Goal: Find contact information: Find contact information

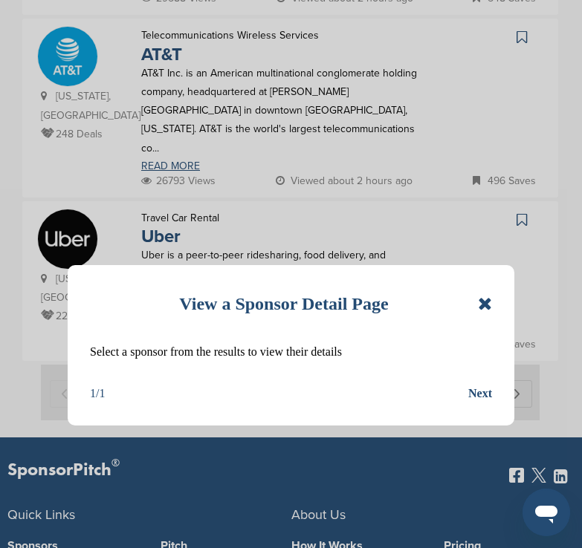
click at [485, 308] on icon at bounding box center [485, 304] width 14 height 18
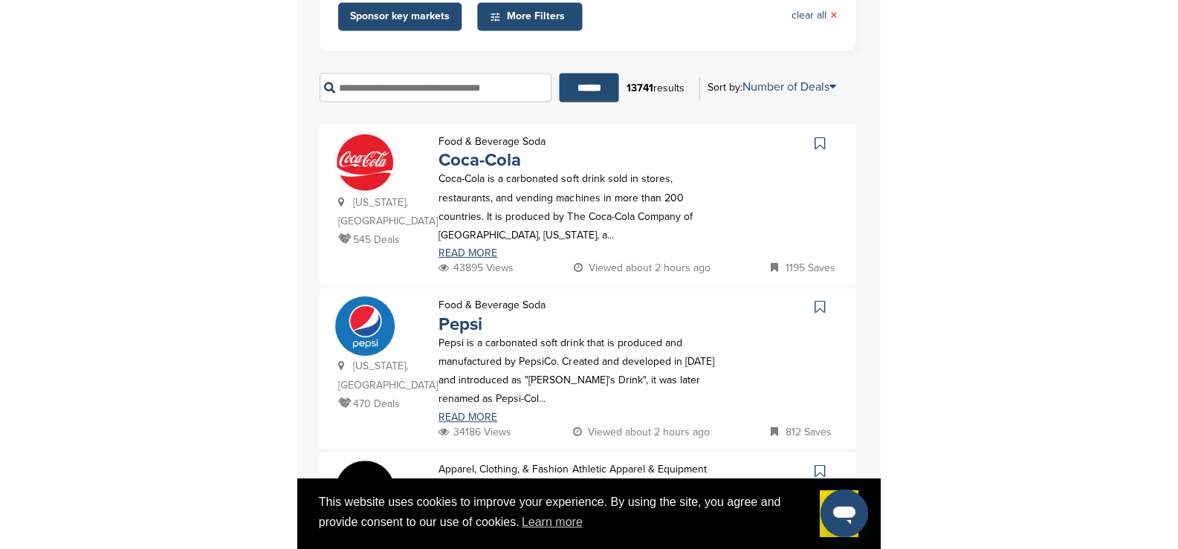
scroll to position [297, 0]
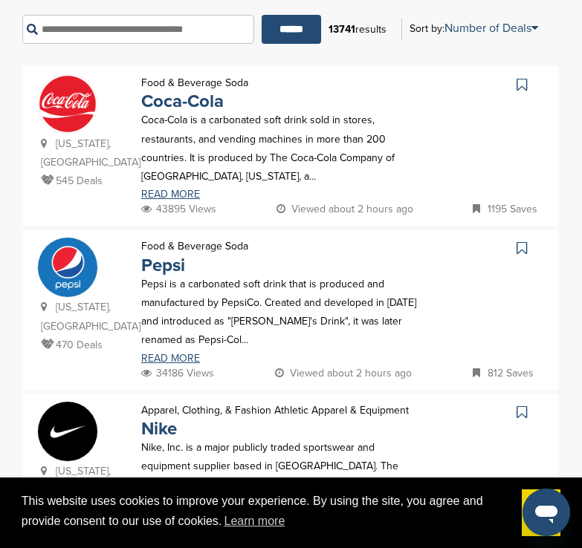
click at [79, 127] on img at bounding box center [67, 103] width 59 height 59
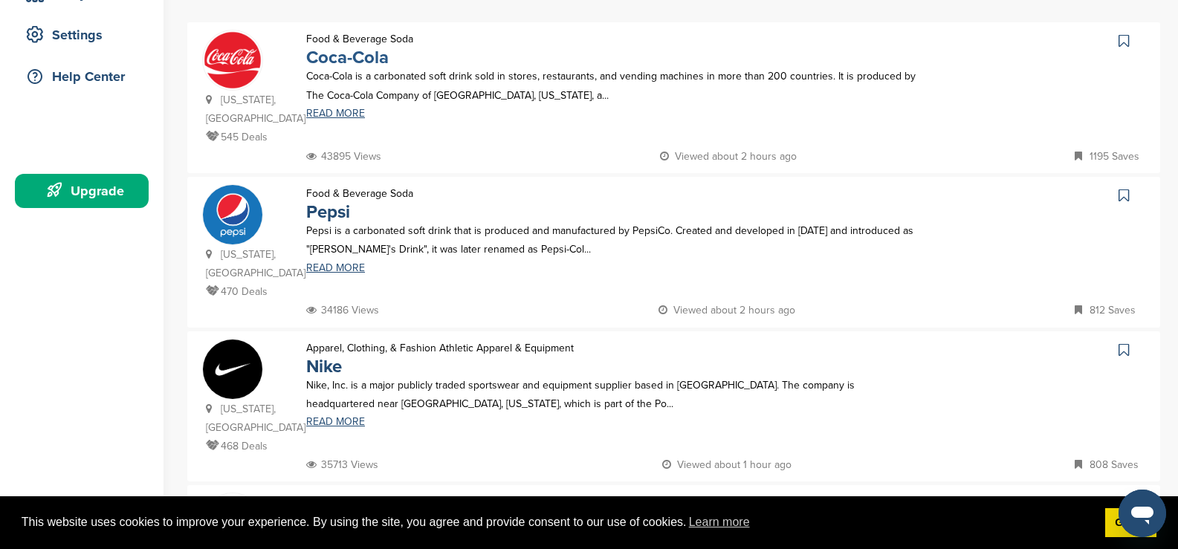
click at [354, 60] on link "Coca-Cola" at bounding box center [347, 58] width 82 height 22
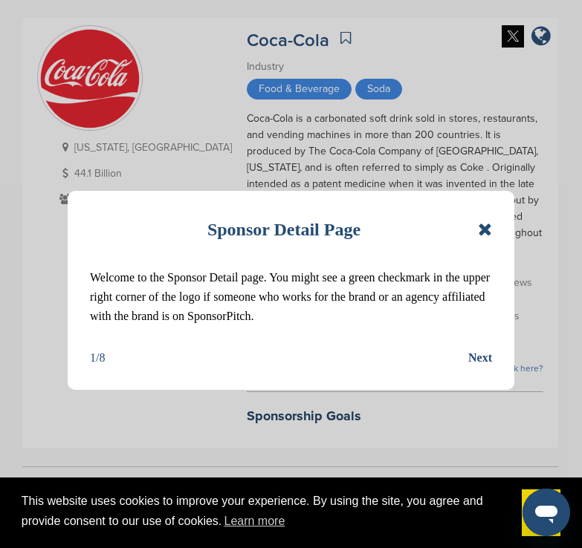
click at [479, 230] on icon at bounding box center [485, 230] width 14 height 18
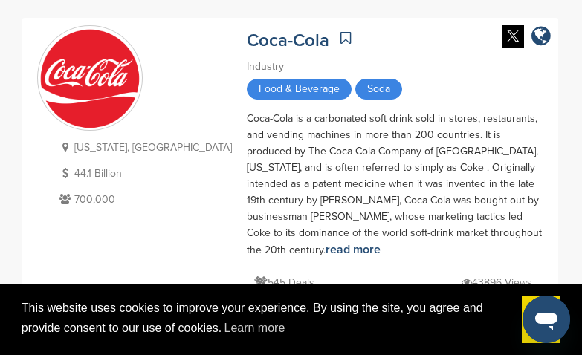
click at [247, 43] on link "Coca-Cola" at bounding box center [288, 41] width 82 height 22
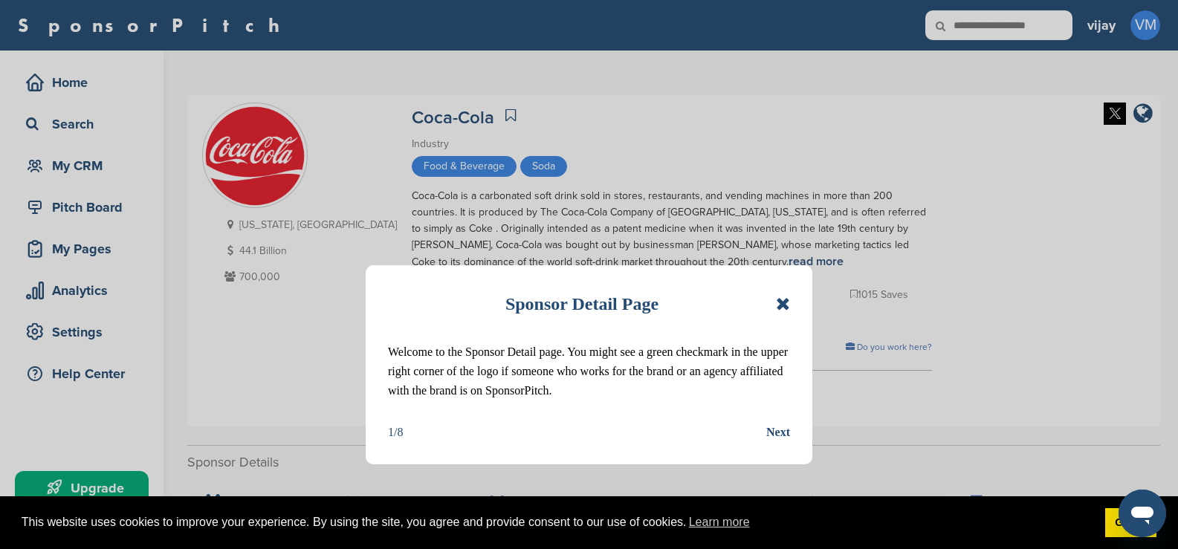
click at [784, 310] on icon at bounding box center [783, 304] width 14 height 18
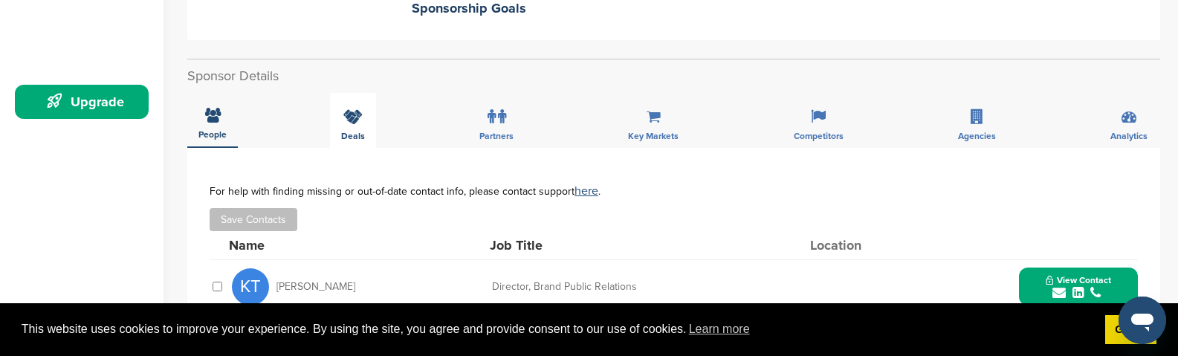
scroll to position [520, 0]
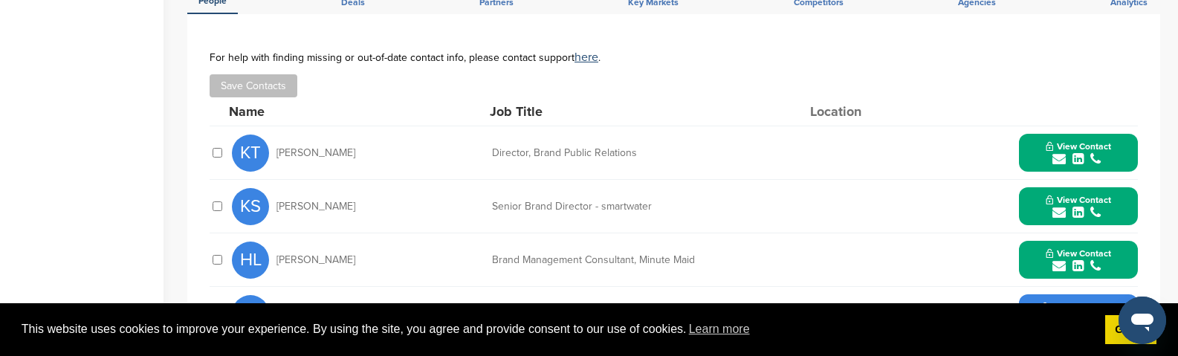
click at [1114, 158] on button "View Contact" at bounding box center [1077, 153] width 101 height 45
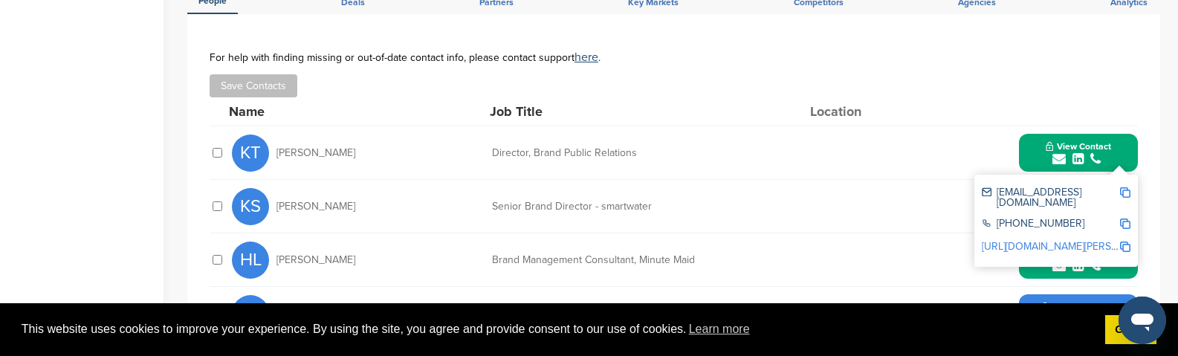
click at [1138, 126] on div "**********" at bounding box center [673, 228] width 972 height 428
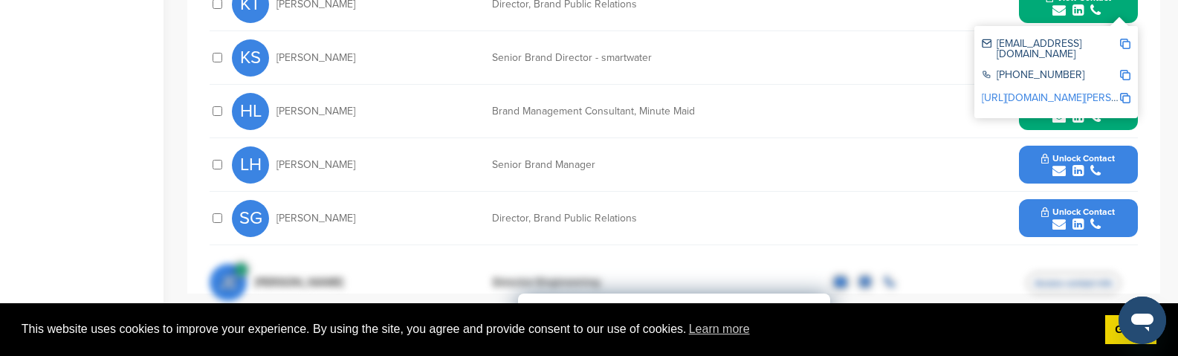
scroll to position [817, 0]
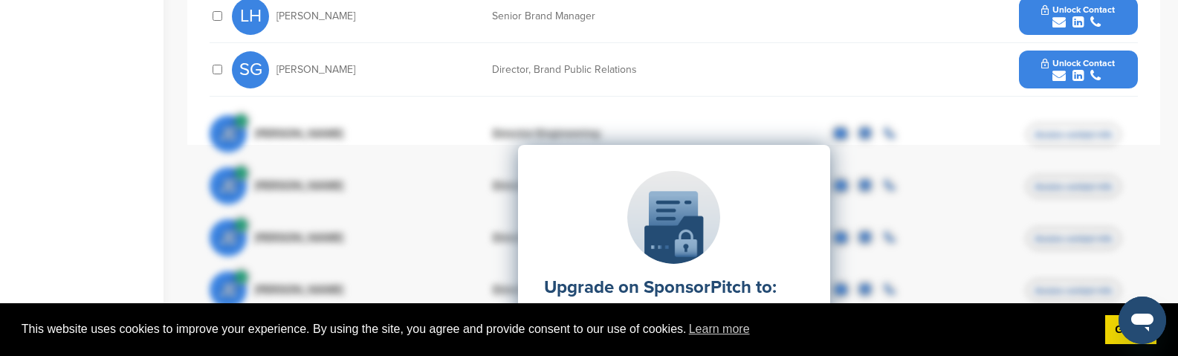
click at [957, 277] on div "Upgrade on SponsorPitch to: Filter 10,000+ Active Sponsors Unlock Unique Sponso…" at bounding box center [674, 293] width 928 height 371
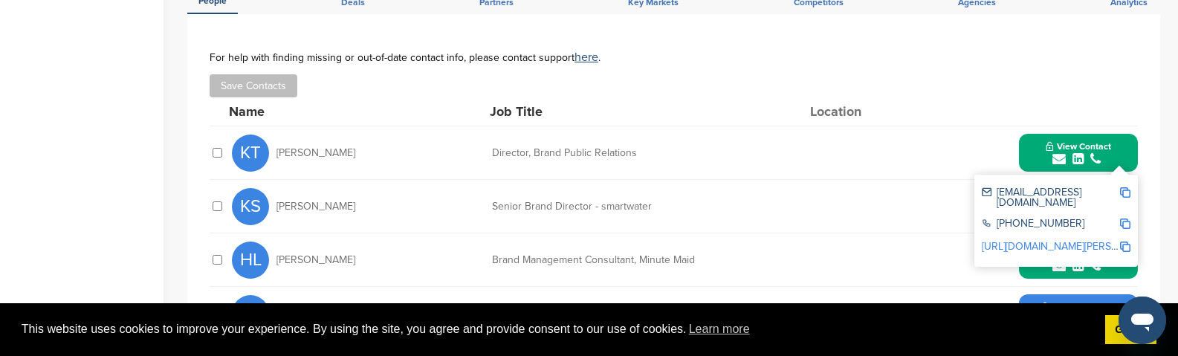
scroll to position [594, 0]
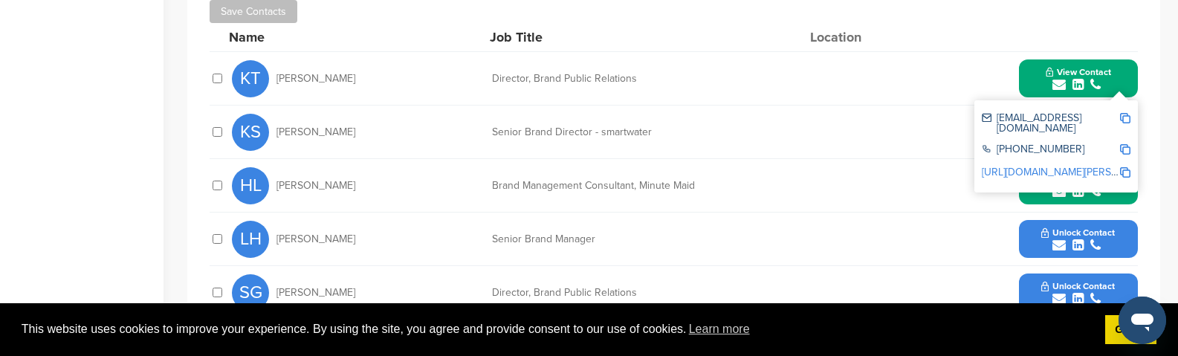
drag, startPoint x: 704, startPoint y: 344, endPoint x: 1094, endPoint y: 120, distance: 449.6
click at [1094, 120] on div "ktietjen@coca-cola.com" at bounding box center [1049, 123] width 137 height 21
drag, startPoint x: 846, startPoint y: 340, endPoint x: 1039, endPoint y: 137, distance: 280.6
click at [1039, 144] on div "+1 404-676-2121" at bounding box center [1049, 150] width 137 height 13
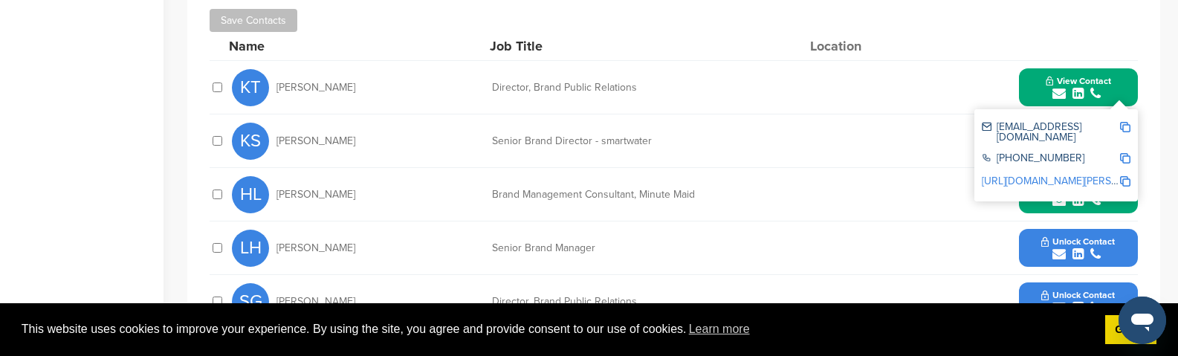
scroll to position [446, 0]
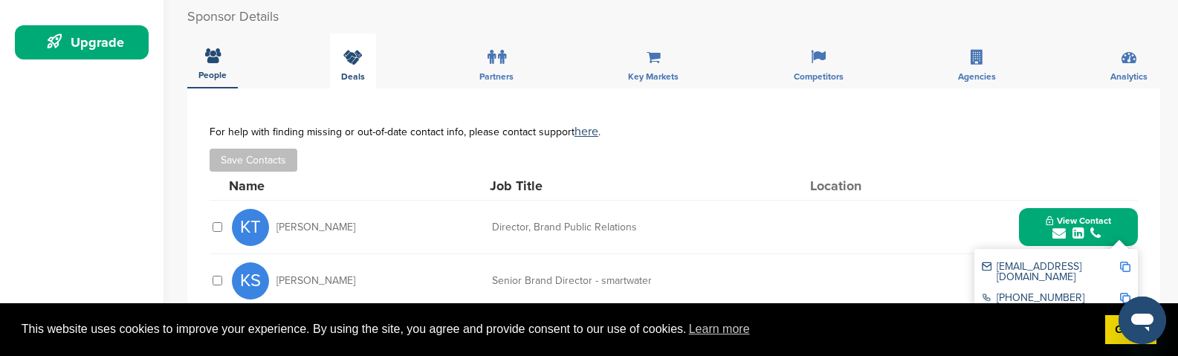
click at [364, 78] on div "Deals" at bounding box center [353, 60] width 46 height 55
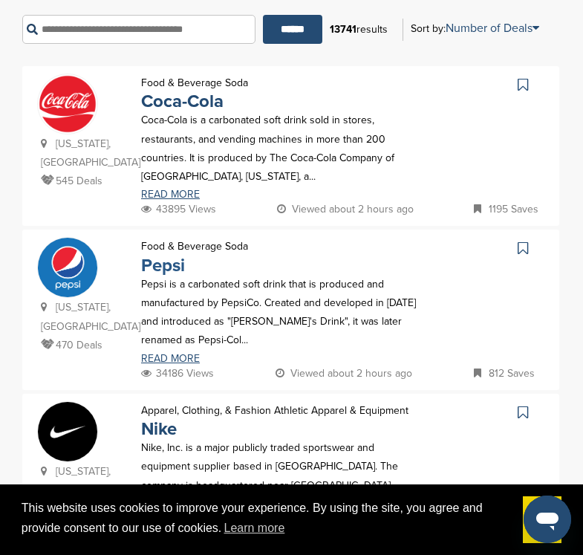
click at [170, 262] on link "Pepsi" at bounding box center [163, 266] width 44 height 22
click at [152, 430] on link "Nike" at bounding box center [159, 429] width 36 height 22
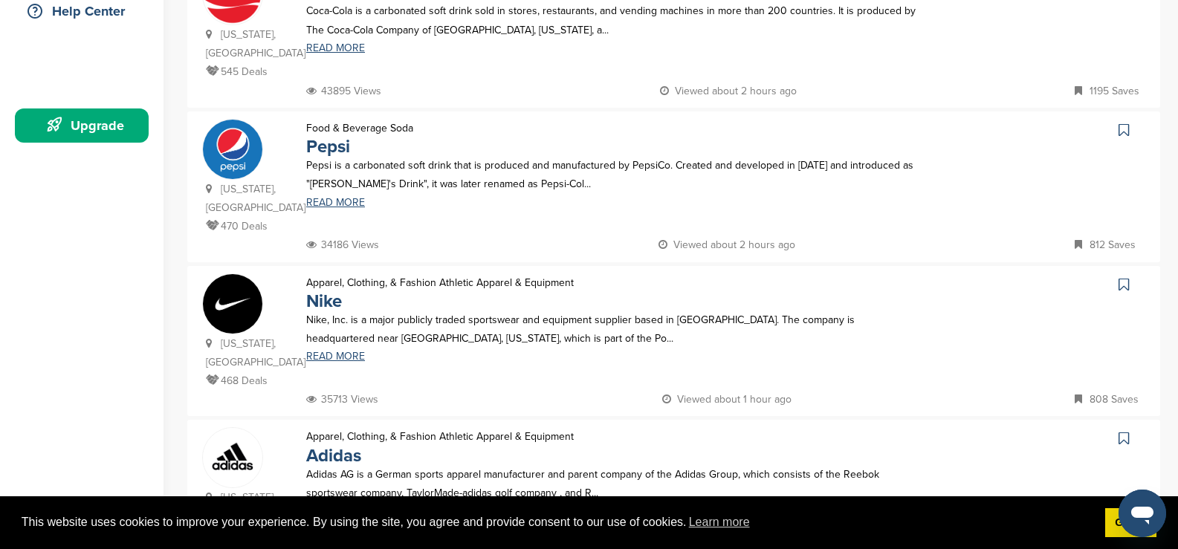
scroll to position [446, 0]
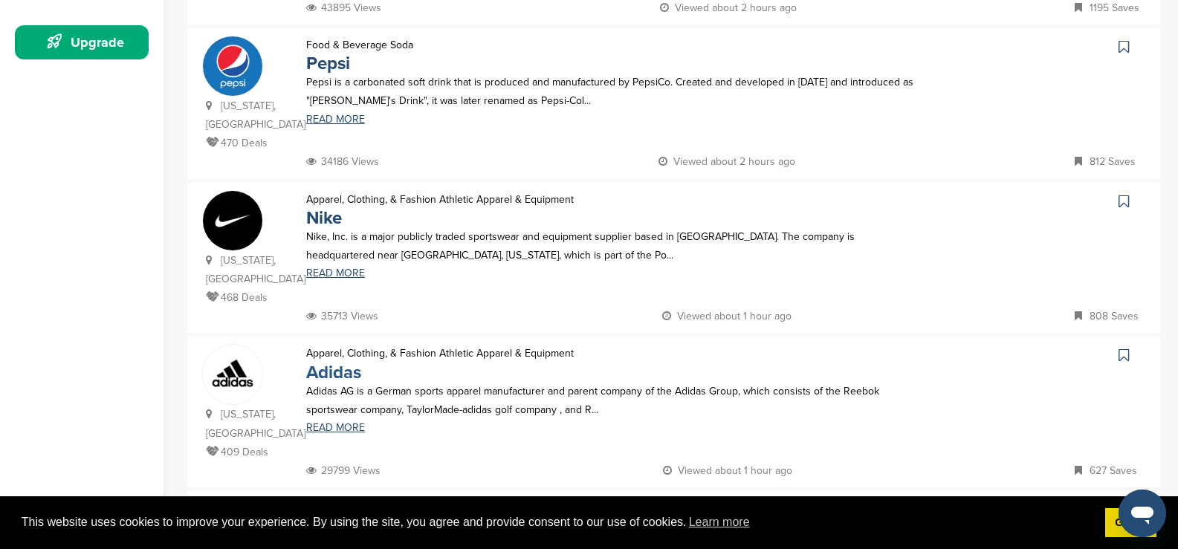
click at [325, 362] on link "Adidas" at bounding box center [333, 373] width 55 height 22
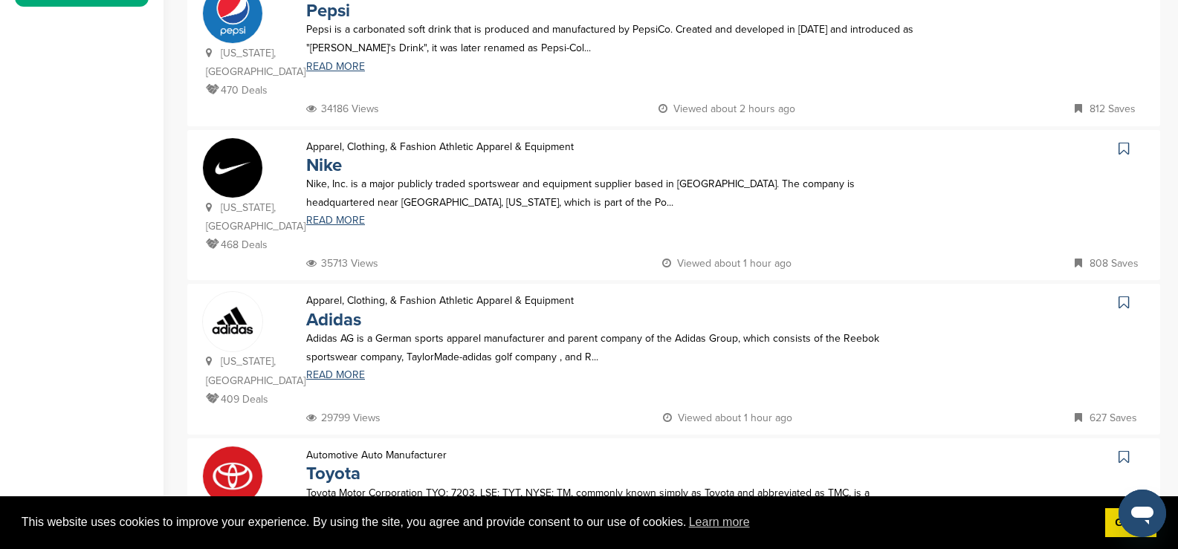
scroll to position [594, 0]
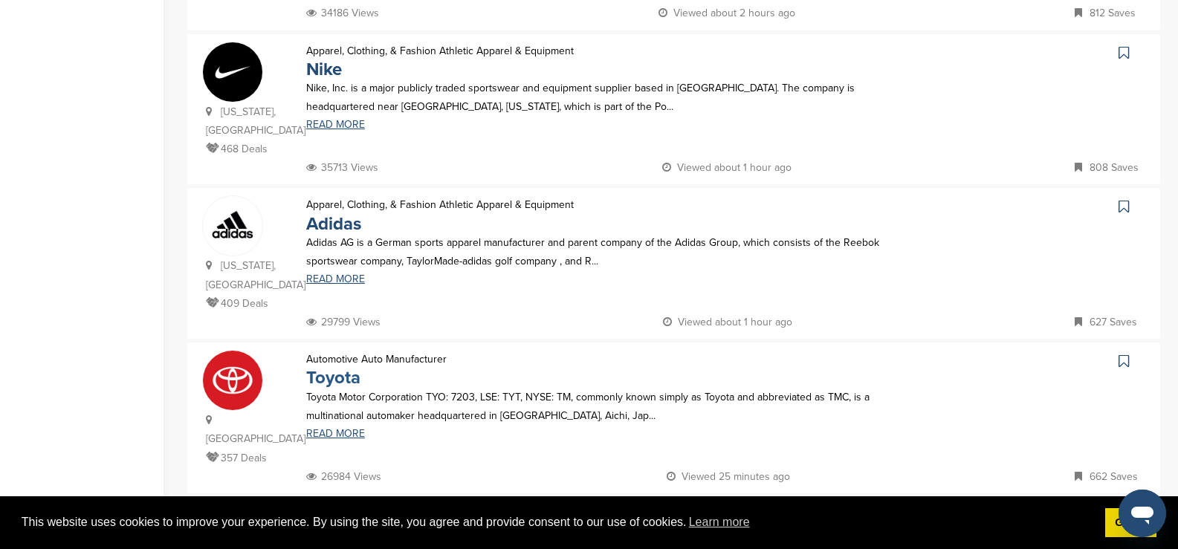
click at [332, 350] on p "Automotive Auto Manufacturer" at bounding box center [376, 359] width 140 height 19
click at [334, 367] on link "Toyota" at bounding box center [333, 378] width 54 height 22
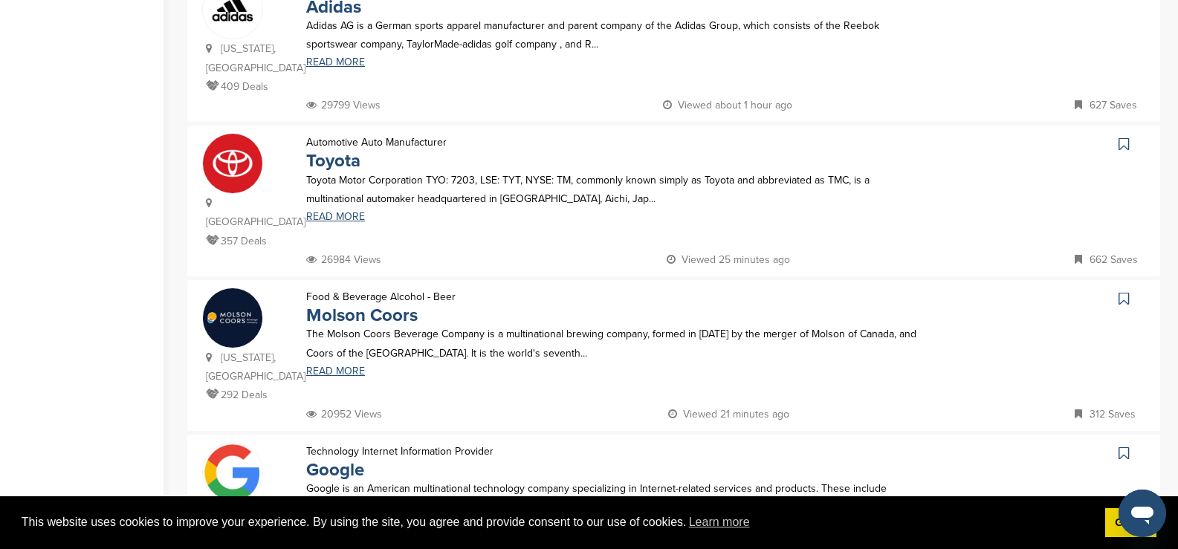
scroll to position [817, 0]
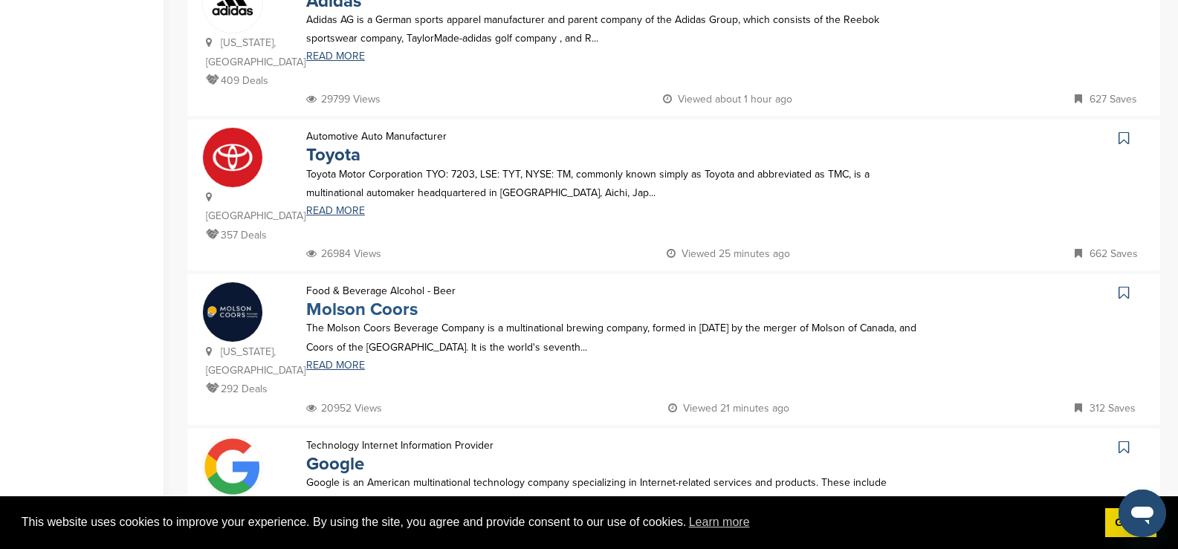
click at [360, 299] on link "Molson Coors" at bounding box center [361, 310] width 111 height 22
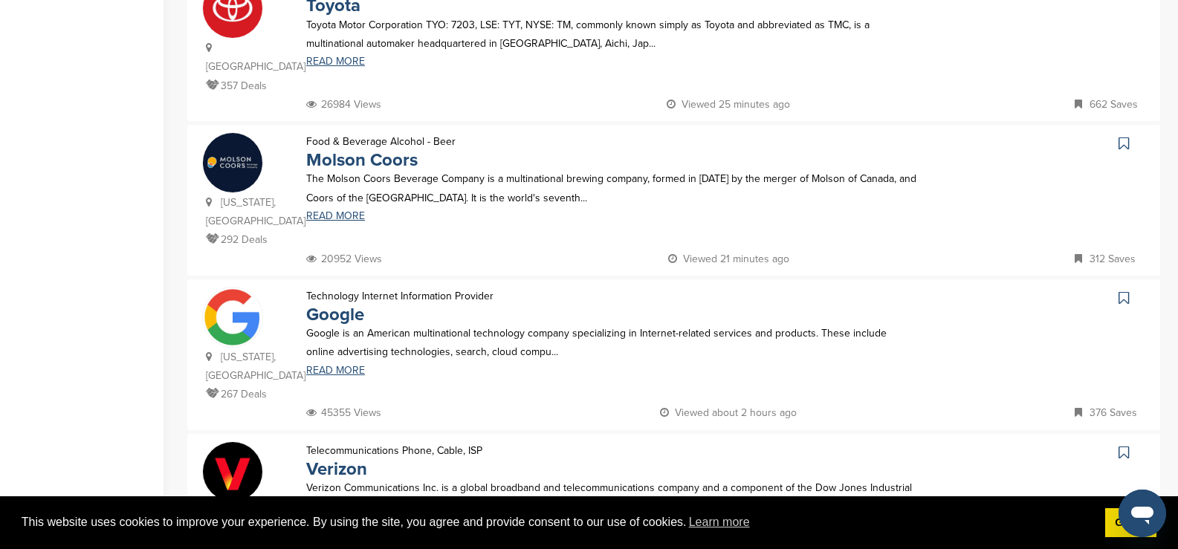
scroll to position [1114, 0]
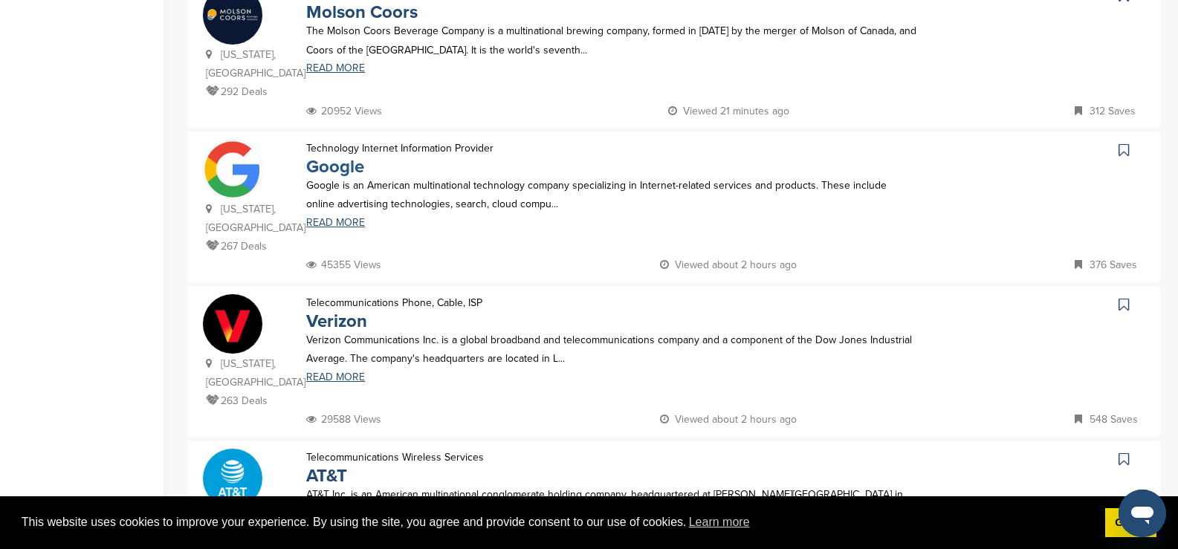
click at [350, 156] on link "Google" at bounding box center [335, 167] width 58 height 22
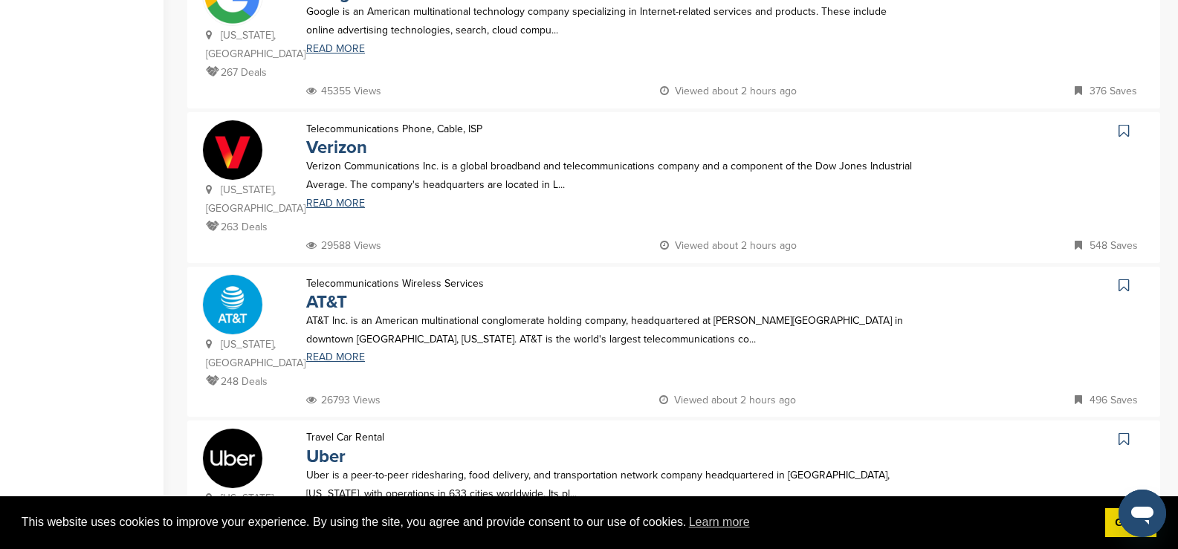
scroll to position [1337, 0]
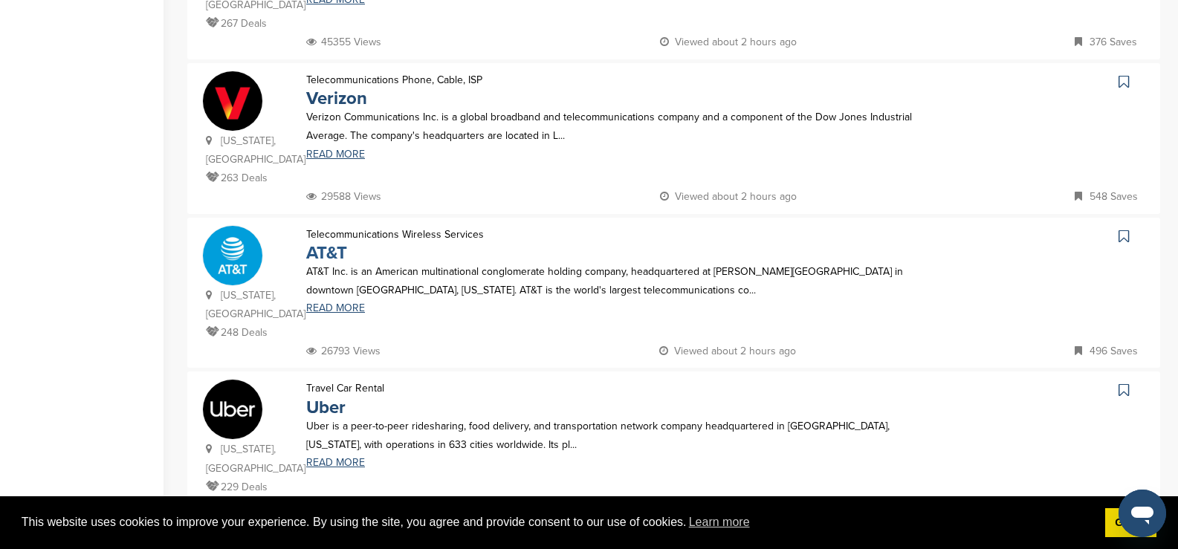
click at [345, 242] on link "AT&T" at bounding box center [326, 253] width 41 height 22
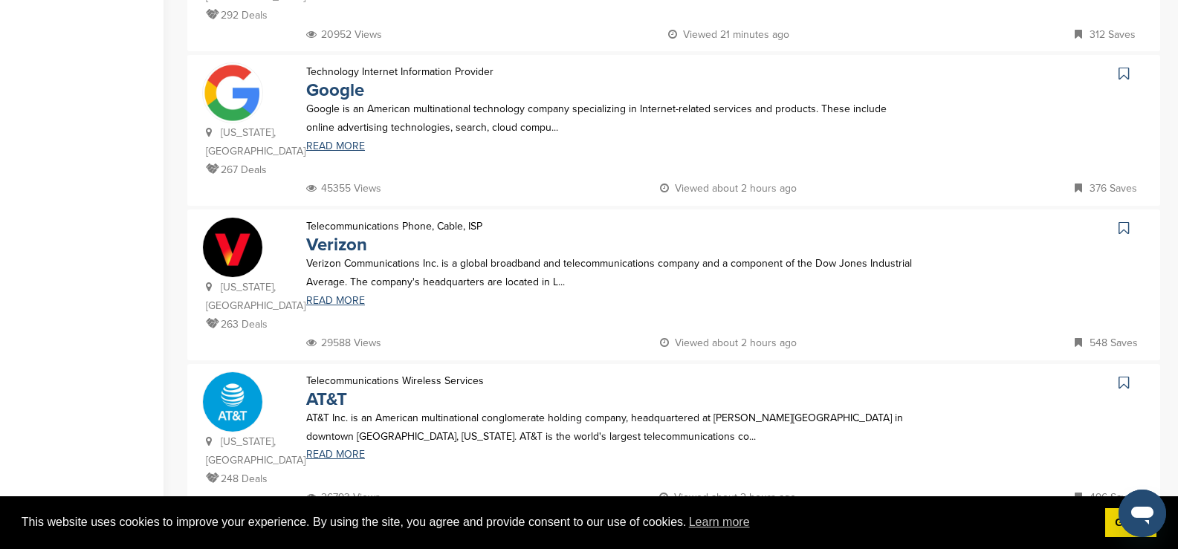
scroll to position [1189, 0]
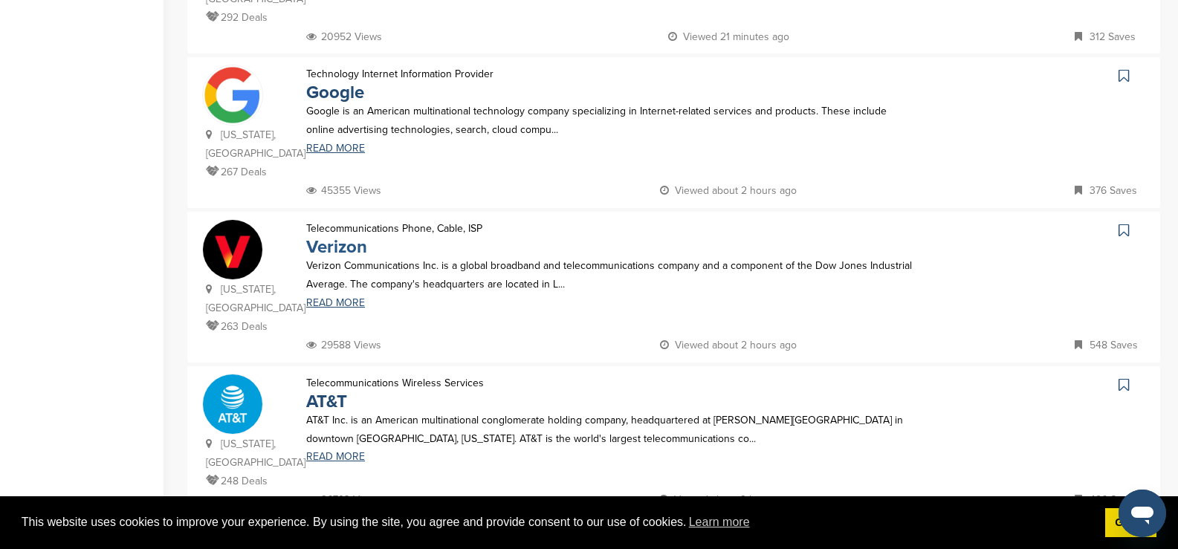
click at [353, 236] on link "Verizon" at bounding box center [336, 247] width 61 height 22
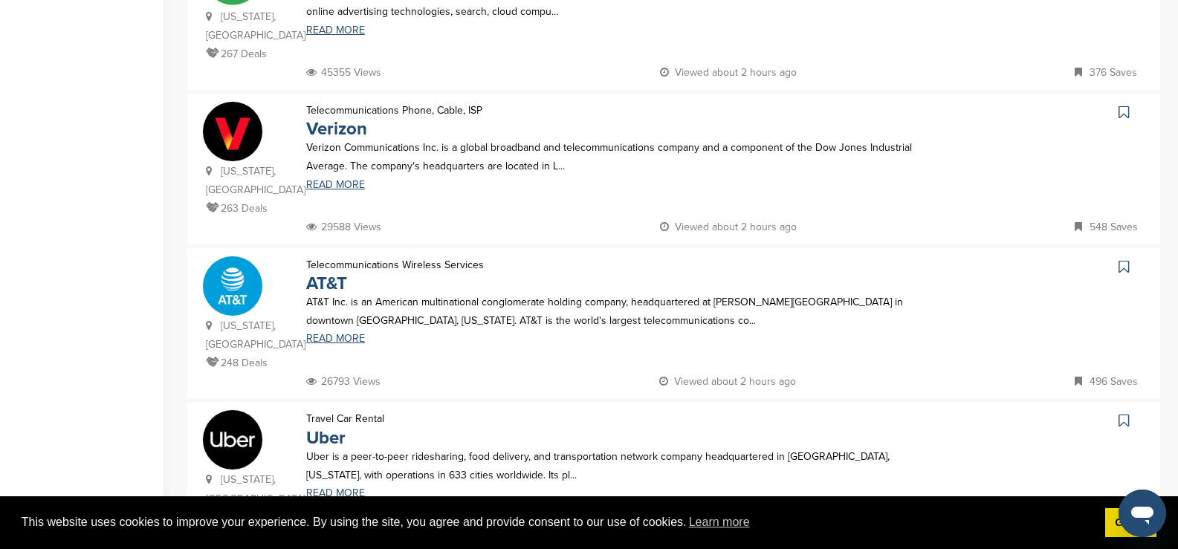
scroll to position [1412, 0]
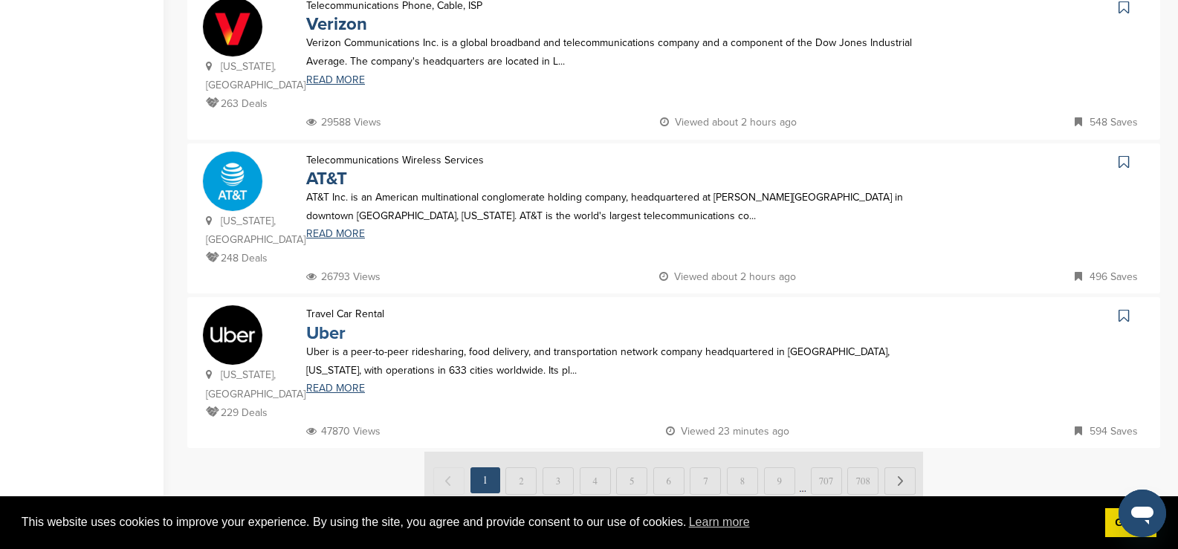
click at [321, 322] on link "Uber" at bounding box center [325, 333] width 39 height 22
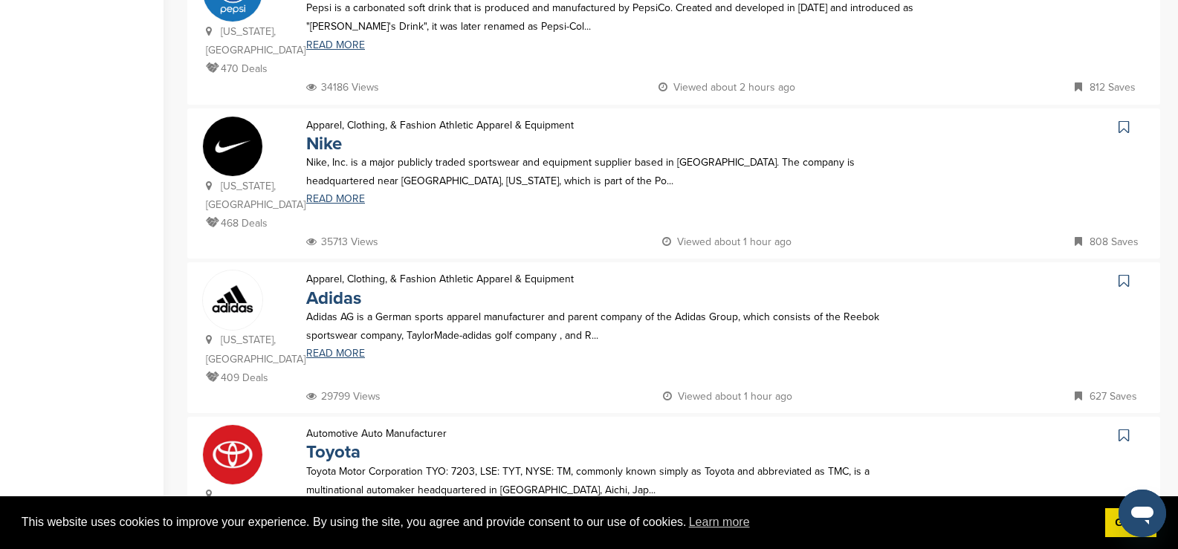
scroll to position [446, 0]
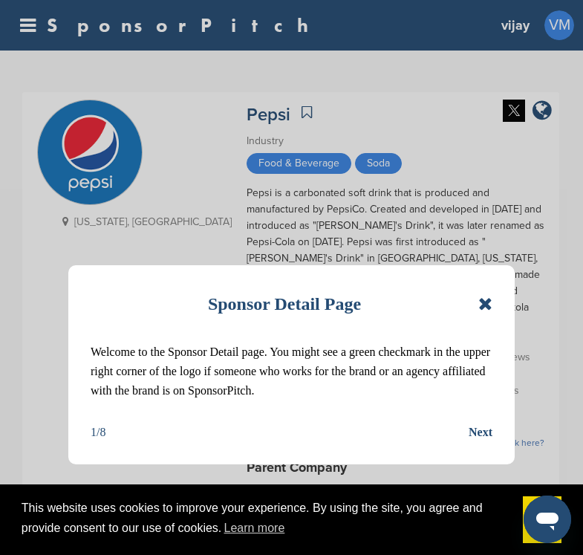
click at [481, 310] on icon at bounding box center [485, 304] width 14 height 18
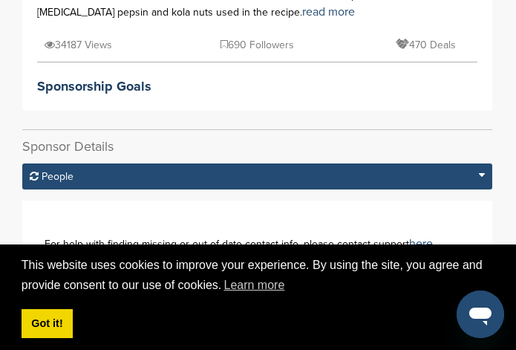
scroll to position [297, 0]
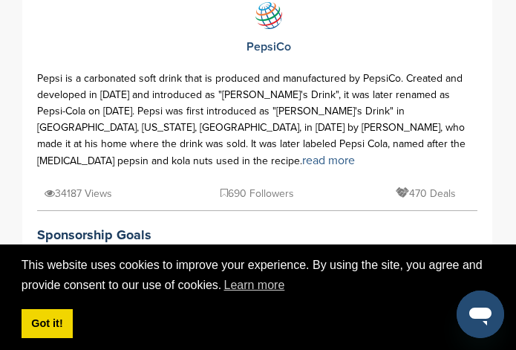
click at [302, 163] on link "read more" at bounding box center [328, 160] width 53 height 15
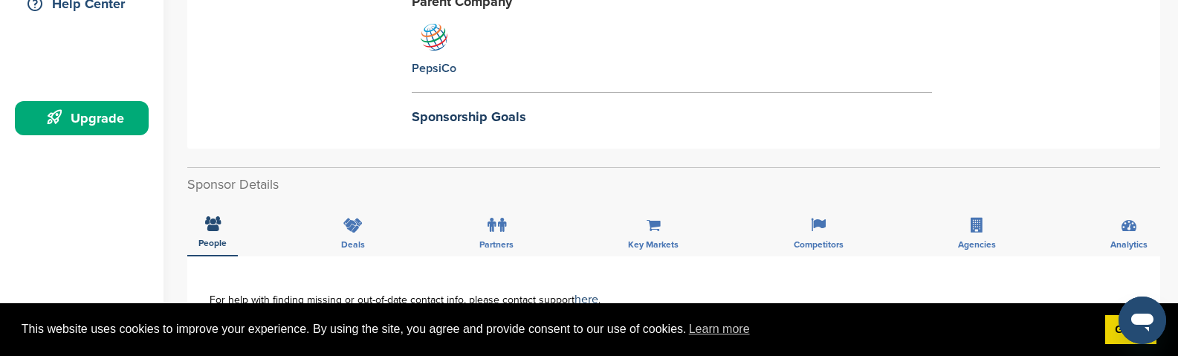
scroll to position [223, 0]
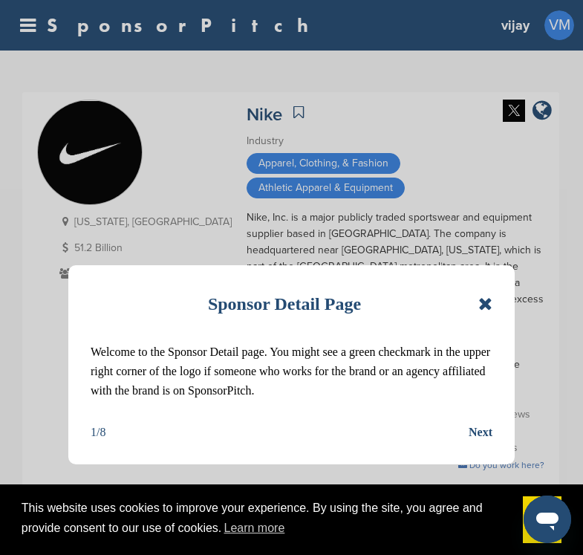
click at [487, 301] on icon at bounding box center [485, 304] width 14 height 18
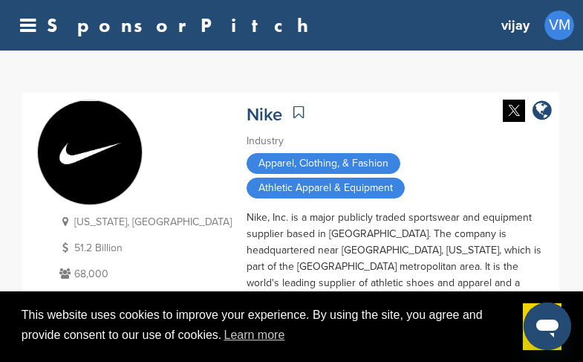
drag, startPoint x: 262, startPoint y: 358, endPoint x: 329, endPoint y: 136, distance: 232.2
click at [329, 136] on div "Industry" at bounding box center [396, 141] width 298 height 16
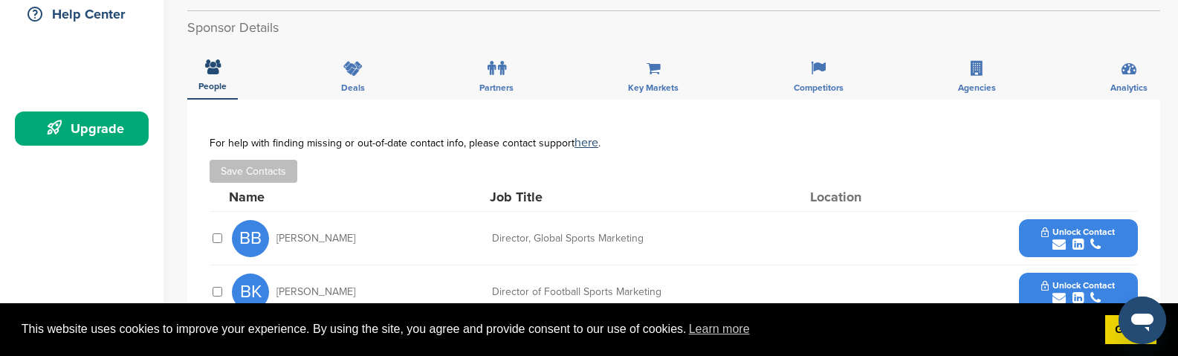
scroll to position [446, 0]
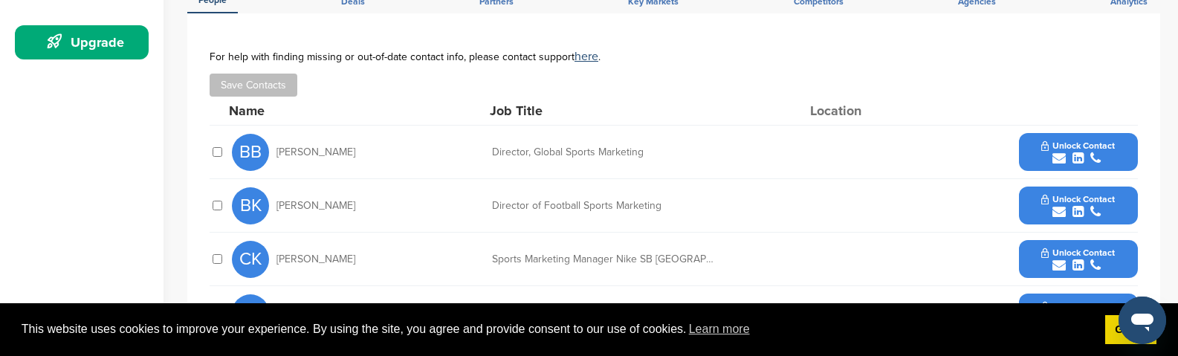
click at [385, 112] on div "Name" at bounding box center [310, 110] width 163 height 13
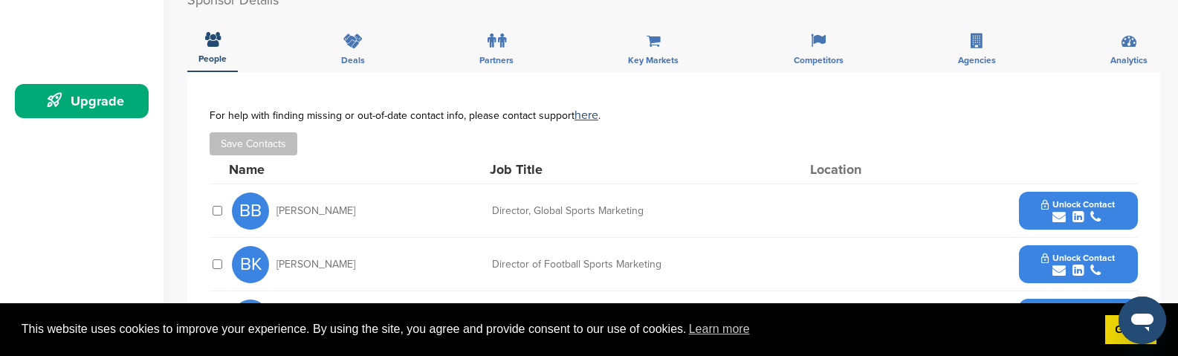
scroll to position [520, 0]
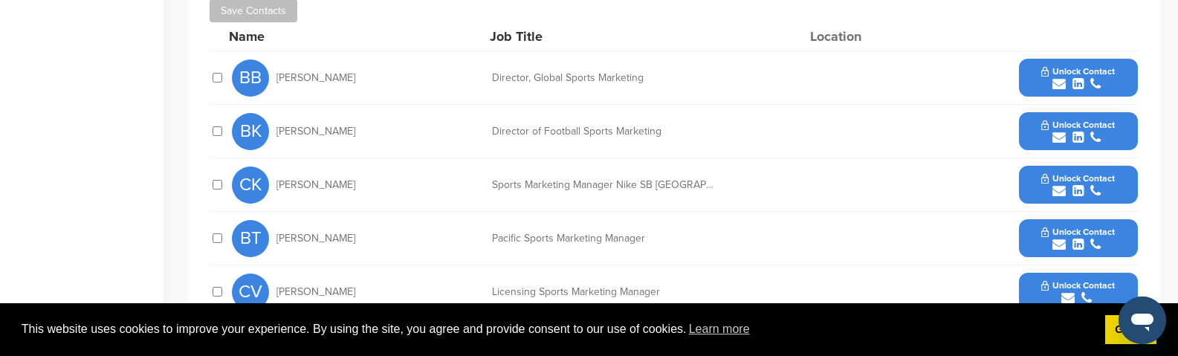
click at [582, 82] on div "submit" at bounding box center [1078, 84] width 74 height 14
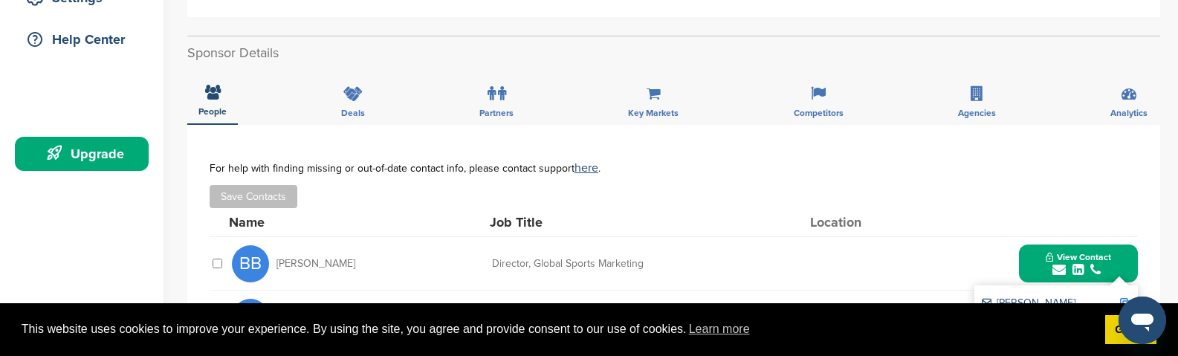
scroll to position [297, 0]
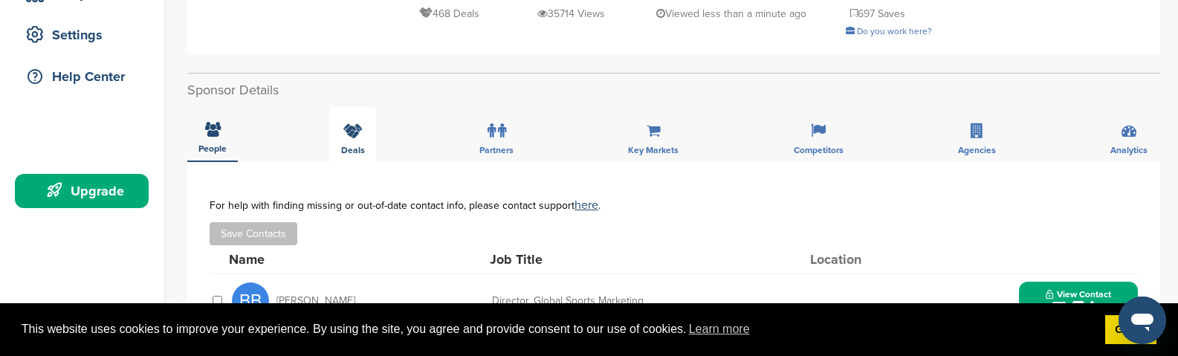
click at [355, 128] on icon at bounding box center [352, 130] width 19 height 15
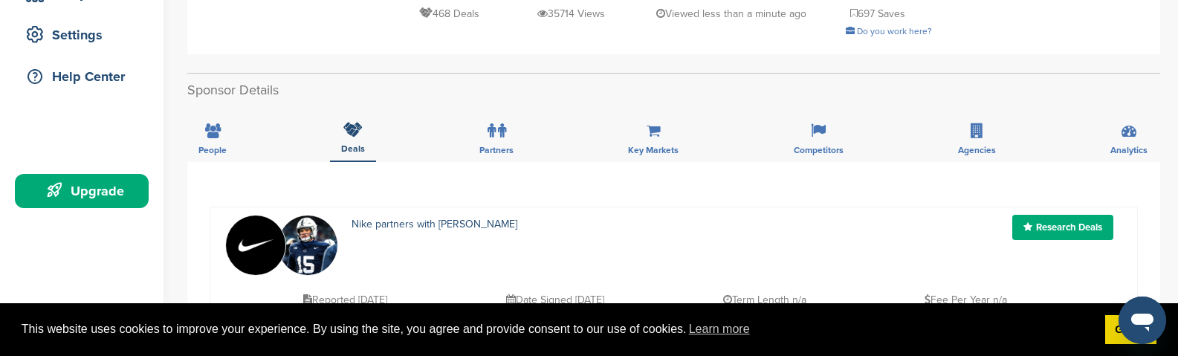
click at [469, 278] on div "Reported 6 days ago Date Signed 2025-09-04 Term Length n/a Fee Per Year n/a" at bounding box center [710, 292] width 822 height 33
click at [582, 264] on div "Nike partners with Drew Allar" at bounding box center [631, 245] width 589 height 61
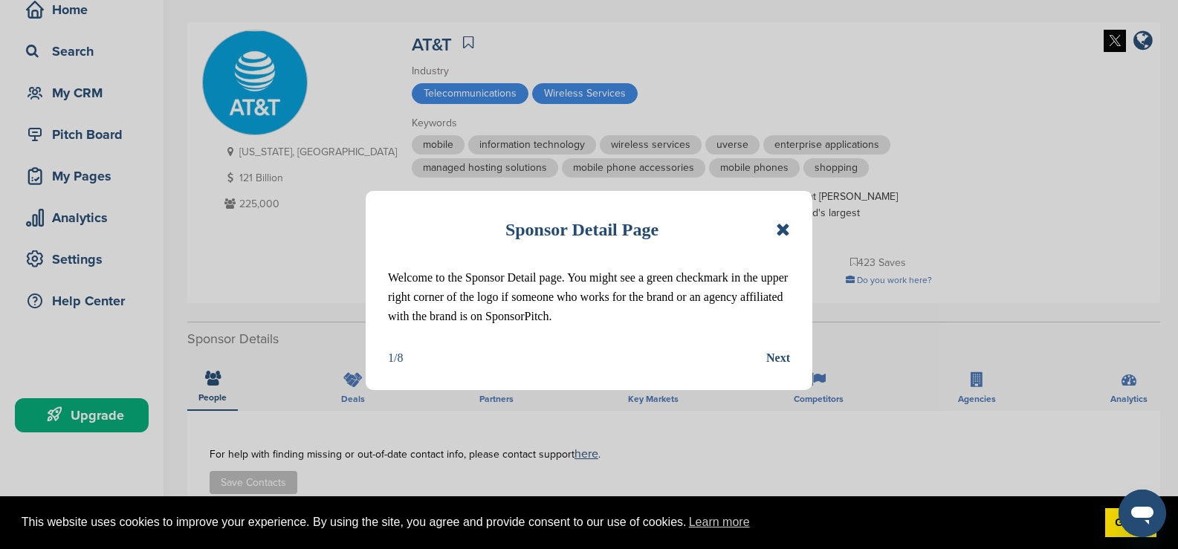
scroll to position [74, 0]
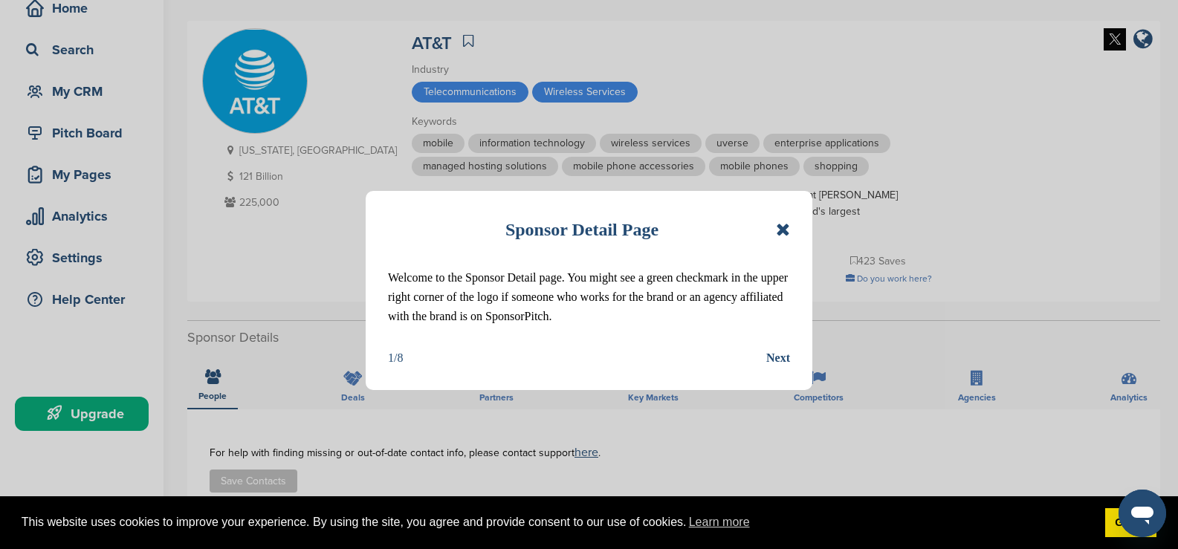
click at [773, 227] on div "Sponsor Detail Page" at bounding box center [589, 229] width 402 height 33
click at [786, 226] on icon at bounding box center [783, 230] width 14 height 18
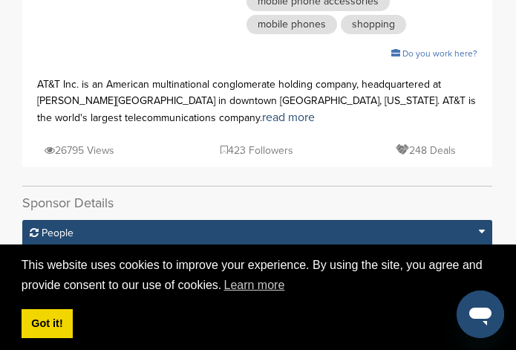
scroll to position [446, 0]
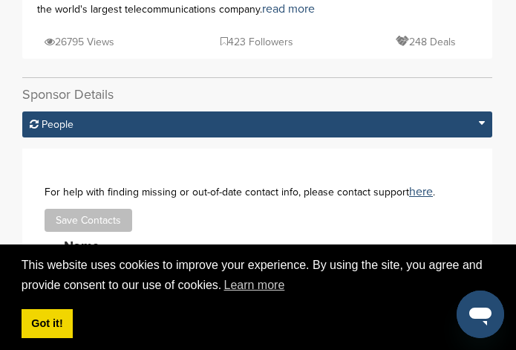
click at [480, 118] on icon at bounding box center [482, 123] width 6 height 10
click at [484, 118] on icon at bounding box center [482, 123] width 6 height 10
click at [140, 111] on div "People" at bounding box center [257, 124] width 470 height 26
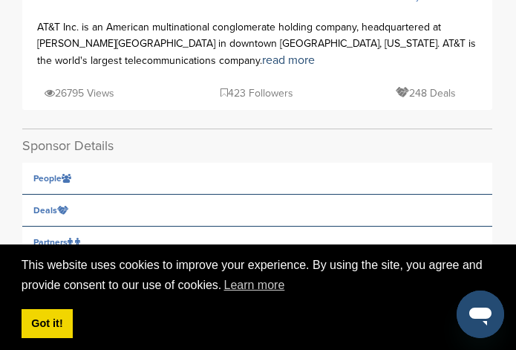
scroll to position [371, 0]
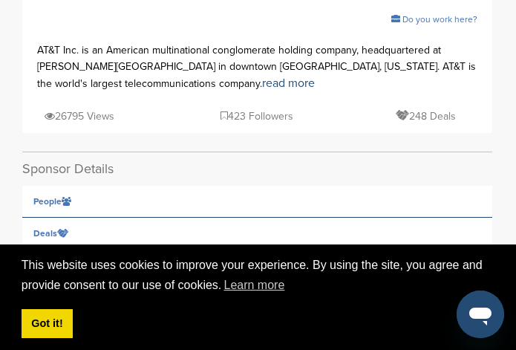
click at [69, 197] on icon at bounding box center [67, 201] width 10 height 9
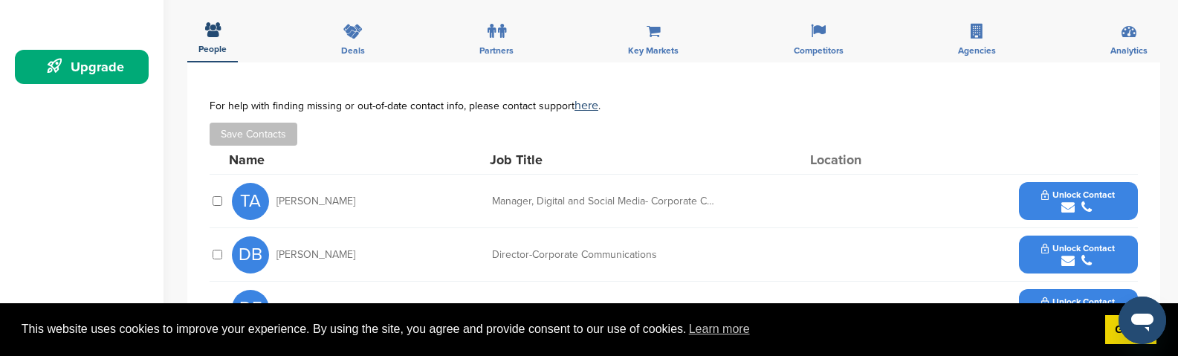
scroll to position [446, 0]
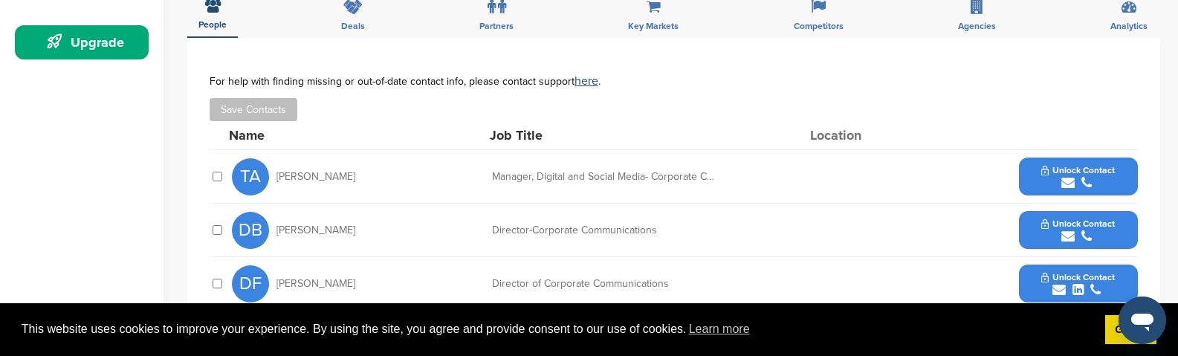
click at [1120, 164] on button "Unlock Contact" at bounding box center [1077, 177] width 109 height 45
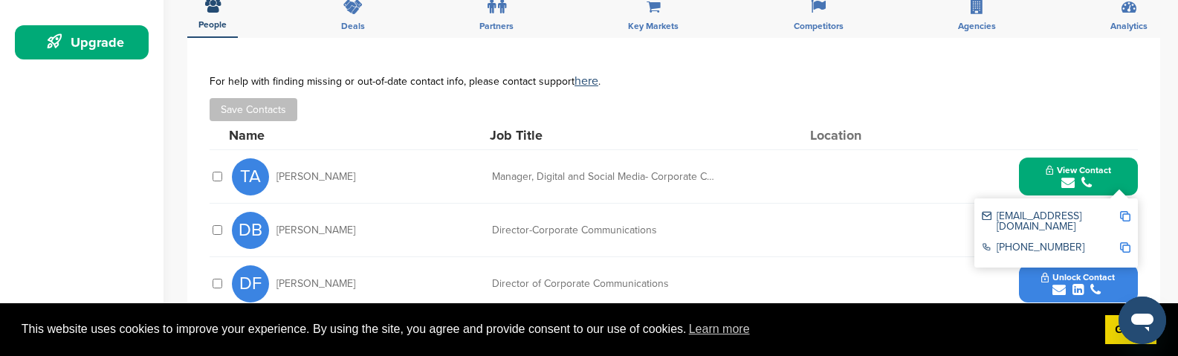
drag, startPoint x: 686, startPoint y: 352, endPoint x: 1052, endPoint y: 196, distance: 398.1
click at [1052, 211] on div "ta8463@att.com" at bounding box center [1049, 221] width 137 height 21
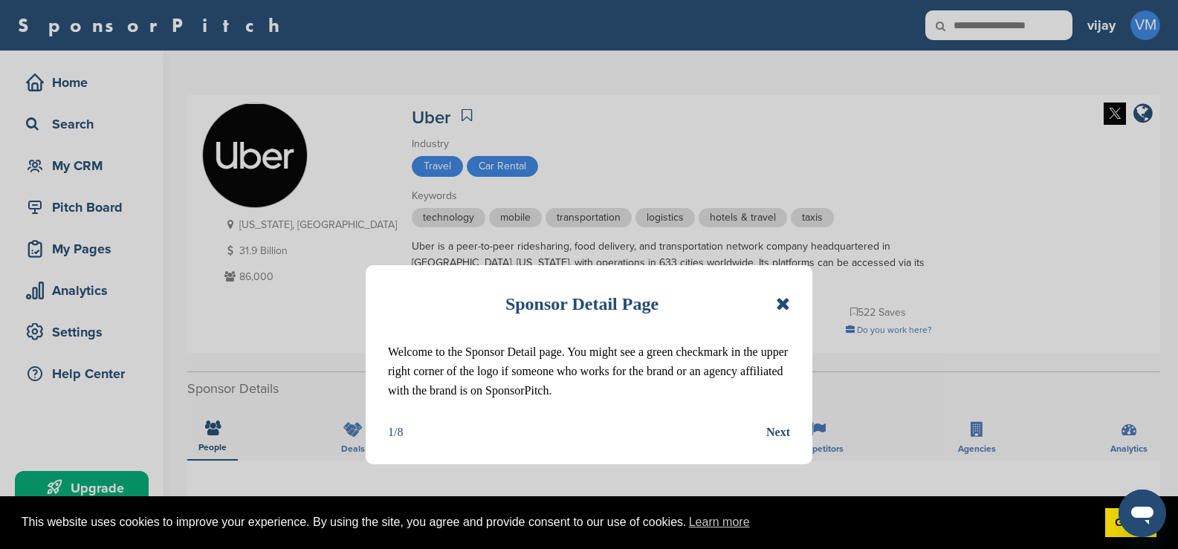
click at [790, 299] on div "Sponsor Detail Page Welcome to the Sponsor Detail page. You might see a green c…" at bounding box center [589, 364] width 446 height 199
click at [789, 304] on icon at bounding box center [783, 304] width 14 height 18
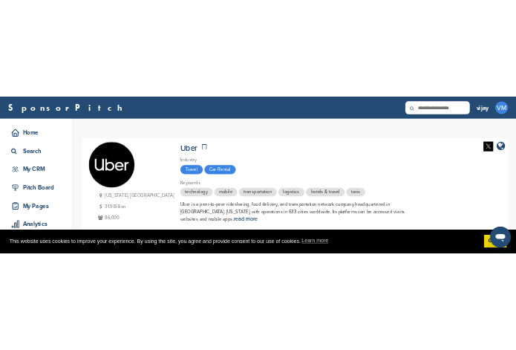
scroll to position [74, 0]
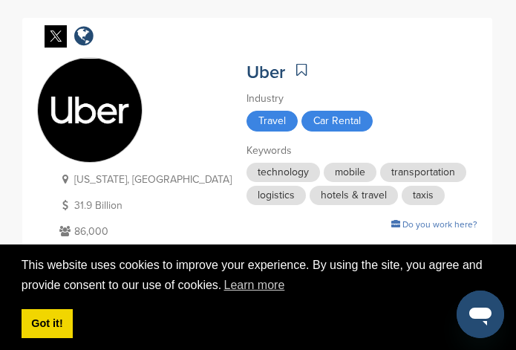
drag, startPoint x: 22, startPoint y: 345, endPoint x: 88, endPoint y: 204, distance: 154.9
click at [88, 204] on p "31.9 Billion" at bounding box center [144, 205] width 176 height 19
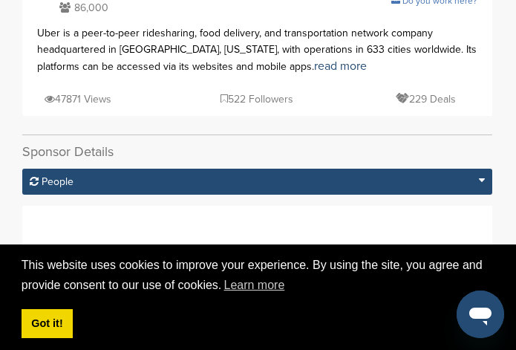
scroll to position [297, 0]
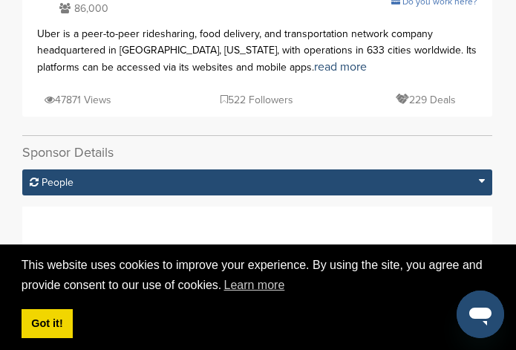
click at [475, 178] on div "People" at bounding box center [257, 182] width 470 height 26
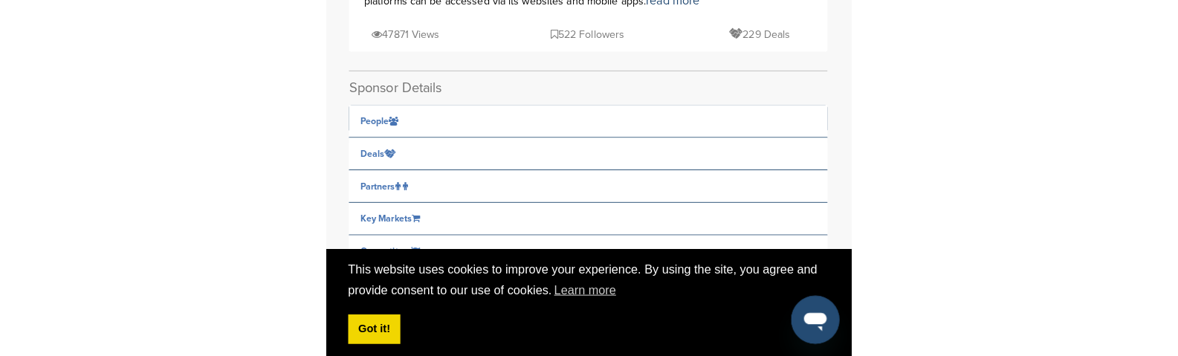
scroll to position [446, 0]
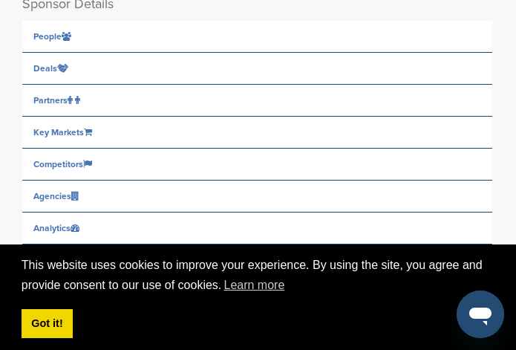
click at [42, 38] on span "People" at bounding box center [47, 36] width 28 height 9
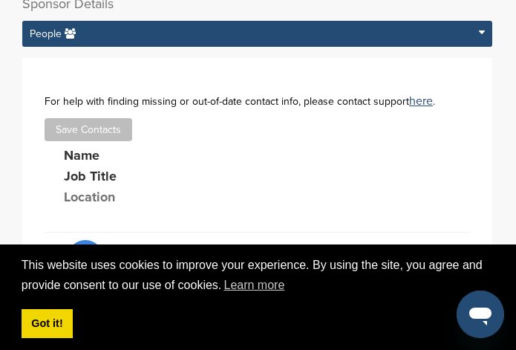
click at [264, 36] on div "People" at bounding box center [257, 34] width 470 height 26
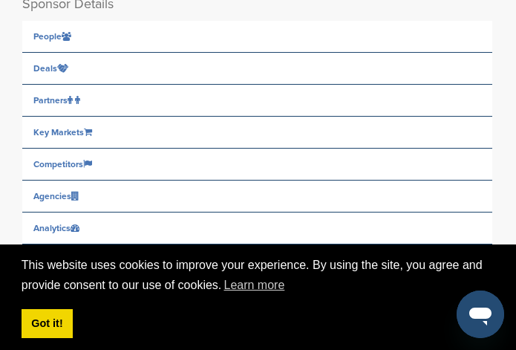
click at [89, 39] on div "People" at bounding box center [257, 37] width 470 height 32
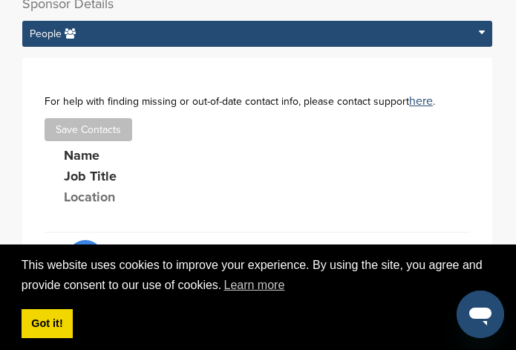
click at [242, 29] on div "People" at bounding box center [257, 34] width 470 height 26
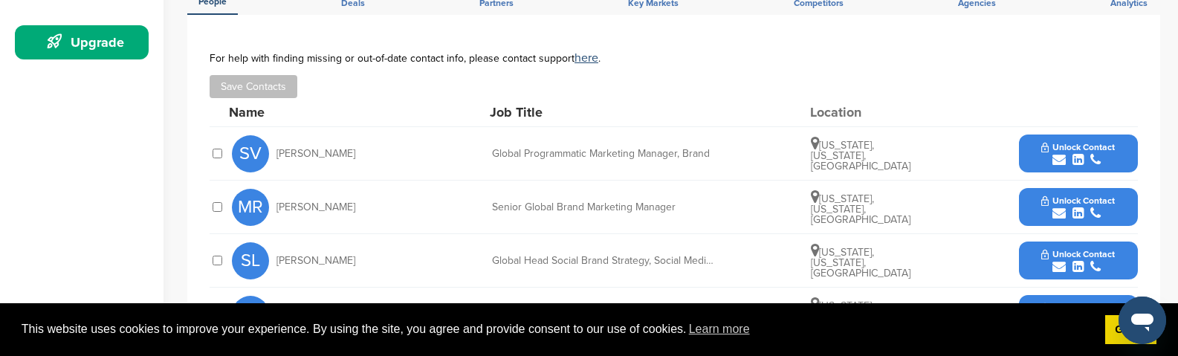
click at [1112, 157] on div "submit" at bounding box center [1078, 160] width 74 height 14
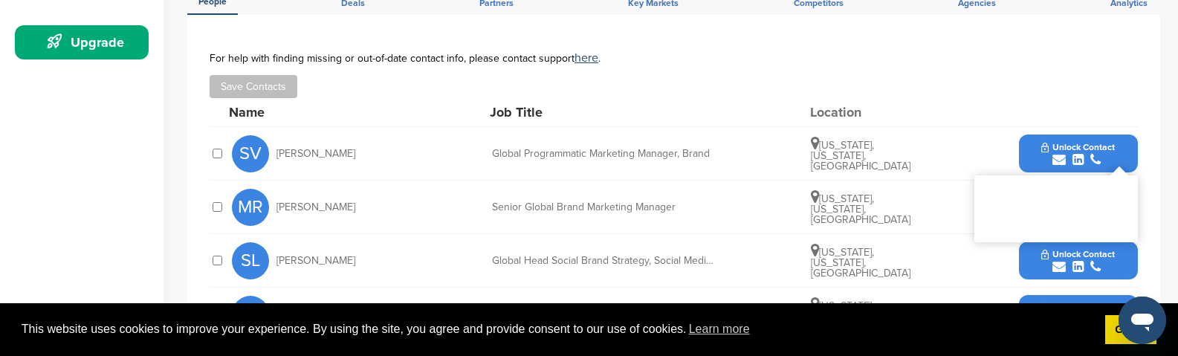
scroll to position [520, 0]
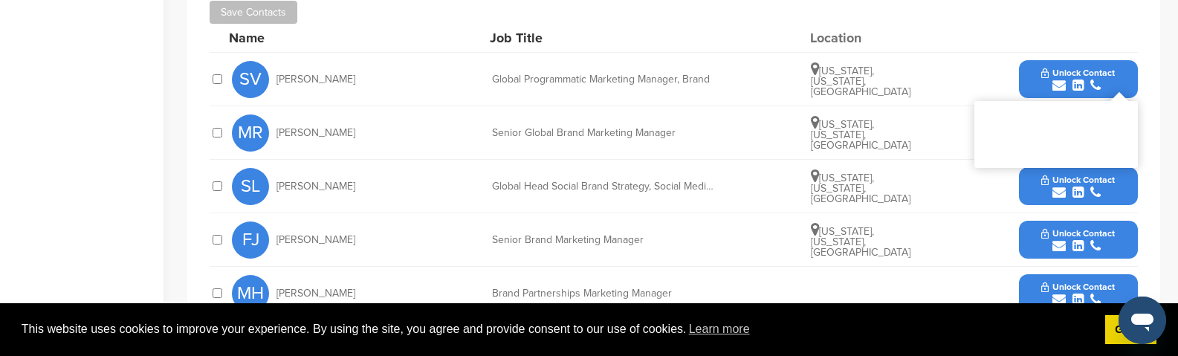
click at [1125, 189] on button "Unlock Contact" at bounding box center [1077, 186] width 109 height 45
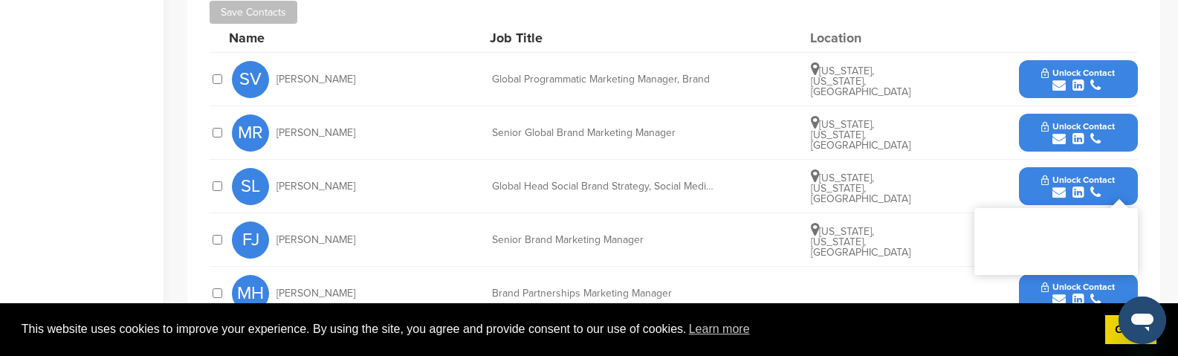
click at [1118, 139] on button "Unlock Contact" at bounding box center [1077, 133] width 109 height 45
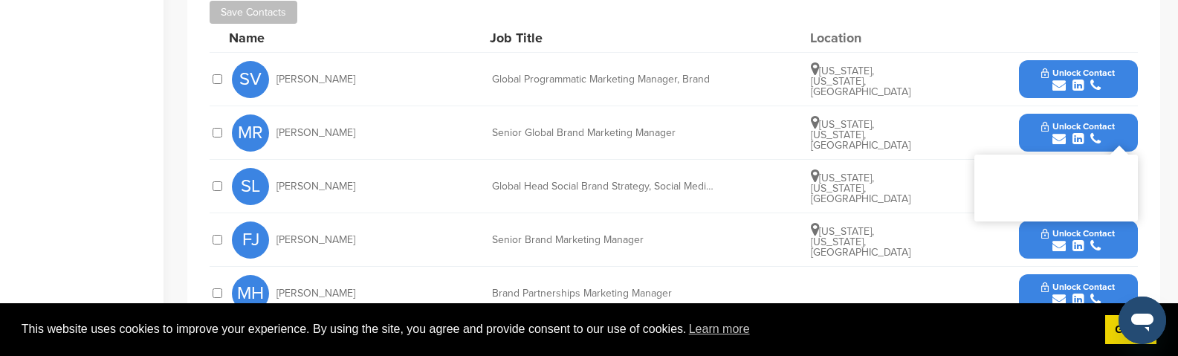
click at [1117, 88] on button "Unlock Contact" at bounding box center [1077, 79] width 109 height 45
